Goal: Information Seeking & Learning: Learn about a topic

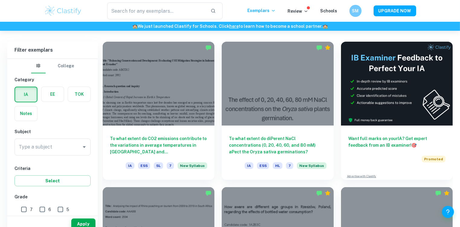
scroll to position [187, 0]
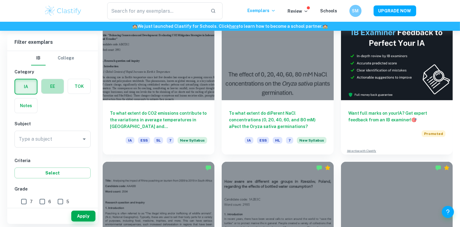
click at [50, 88] on label "button" at bounding box center [52, 86] width 22 height 14
click at [0, 0] on input "radio" at bounding box center [0, 0] width 0 height 0
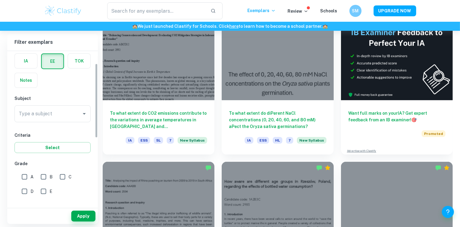
scroll to position [26, 0]
click at [59, 118] on div "Type a subject" at bounding box center [52, 112] width 76 height 17
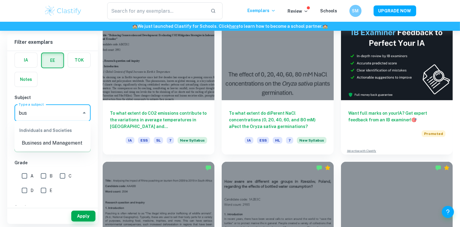
click at [44, 145] on li "Business and Management" at bounding box center [52, 143] width 76 height 11
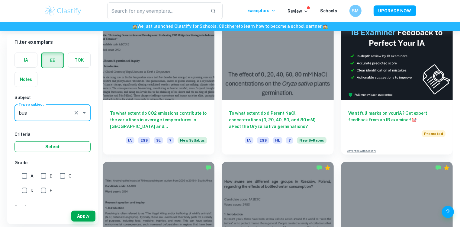
type input "Business and Management"
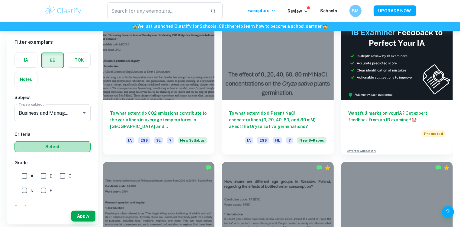
click at [43, 147] on button "Select" at bounding box center [52, 146] width 76 height 11
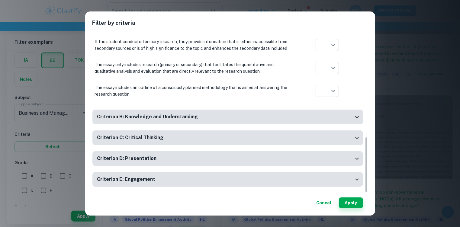
scroll to position [558, 0]
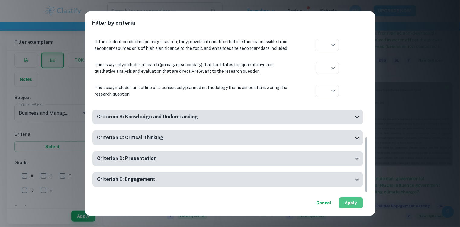
click at [350, 206] on button "Apply" at bounding box center [351, 202] width 24 height 11
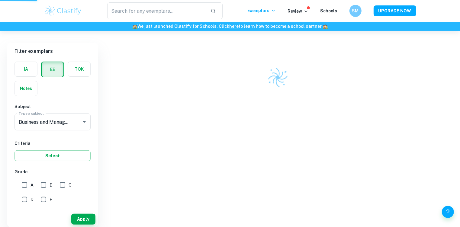
scroll to position [158, 0]
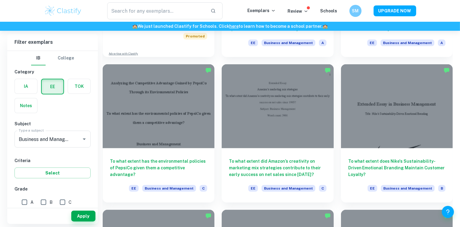
scroll to position [449, 0]
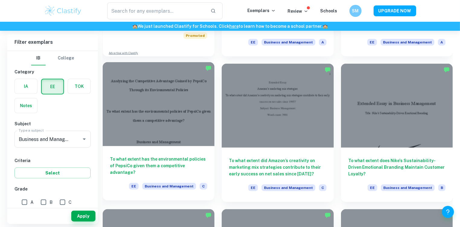
click at [148, 128] on div at bounding box center [159, 104] width 112 height 84
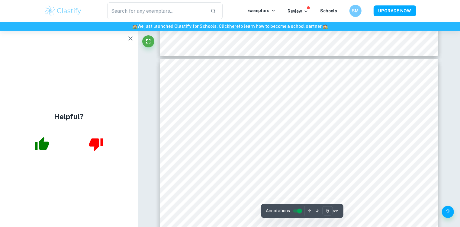
scroll to position [1521, 0]
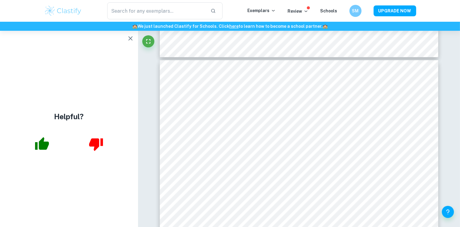
type input "4"
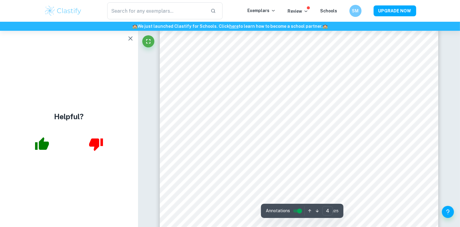
scroll to position [1259, 0]
